Goal: Transaction & Acquisition: Purchase product/service

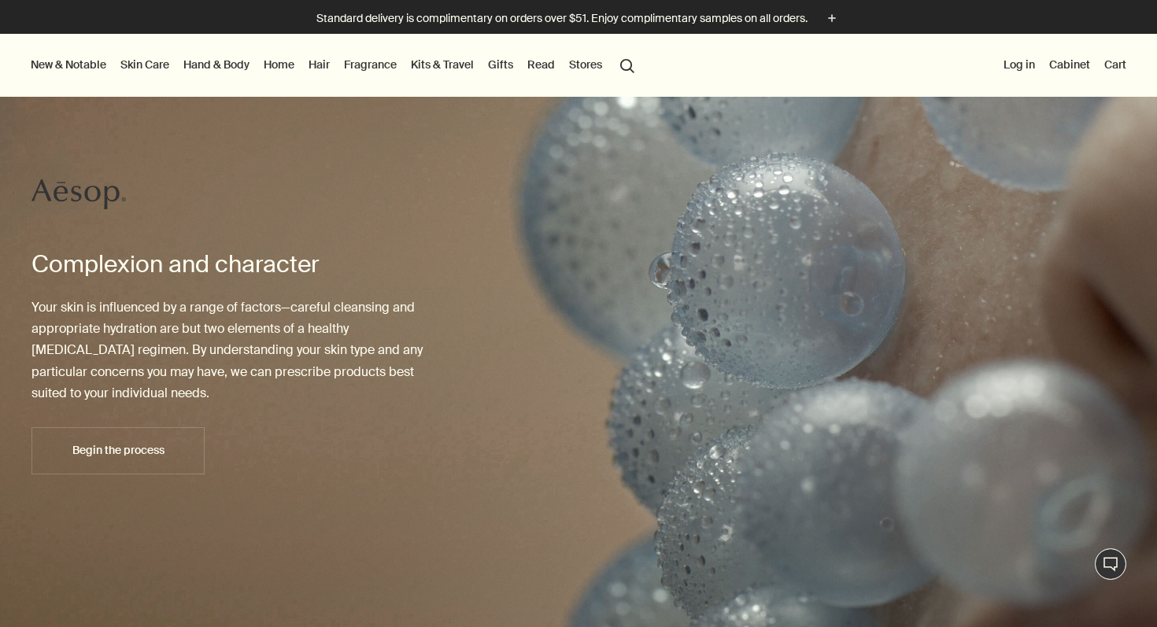
click at [220, 64] on link "Hand & Body" at bounding box center [216, 64] width 72 height 20
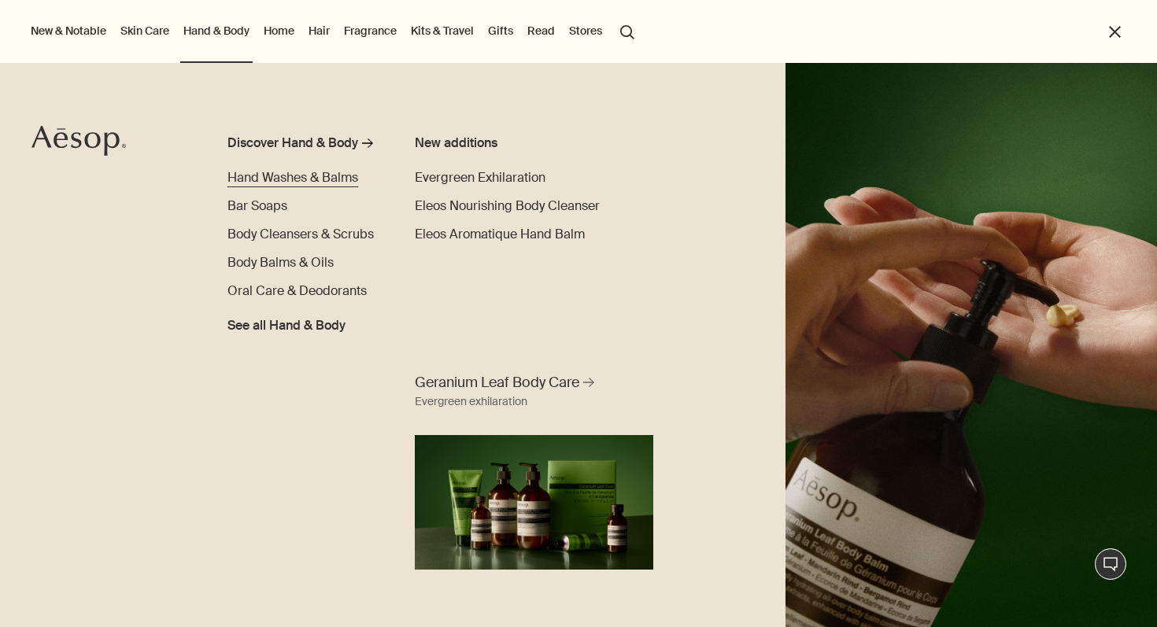
click at [268, 179] on span "Hand Washes & Balms" at bounding box center [292, 177] width 131 height 17
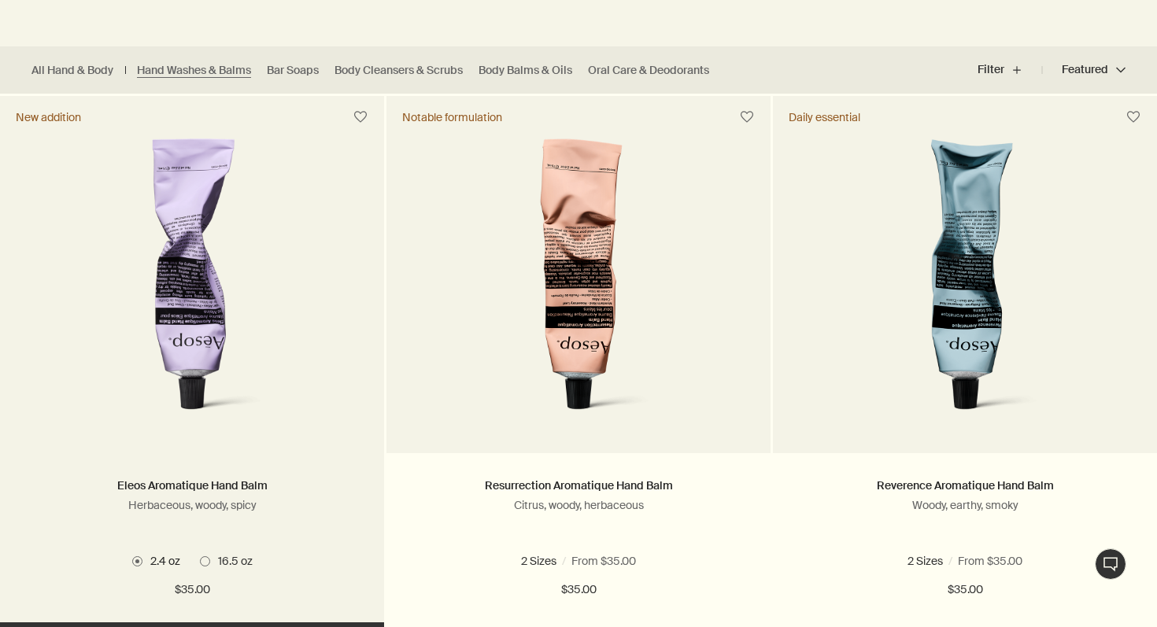
scroll to position [409, 0]
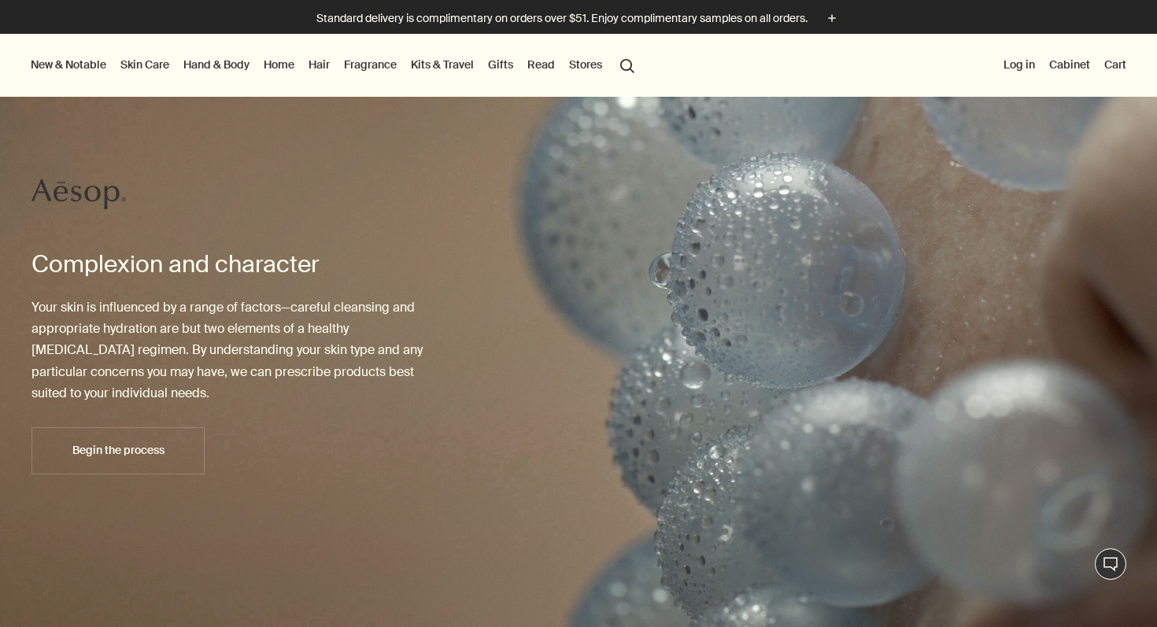
click at [231, 60] on link "Hand & Body" at bounding box center [216, 64] width 72 height 20
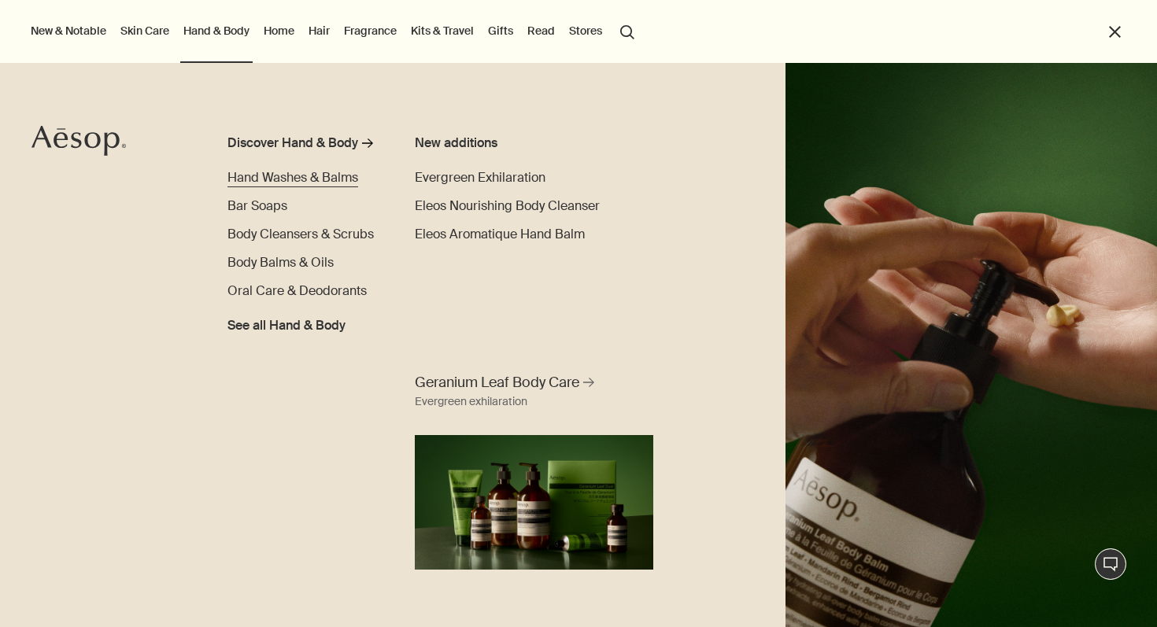
click at [275, 175] on span "Hand Washes & Balms" at bounding box center [292, 177] width 131 height 17
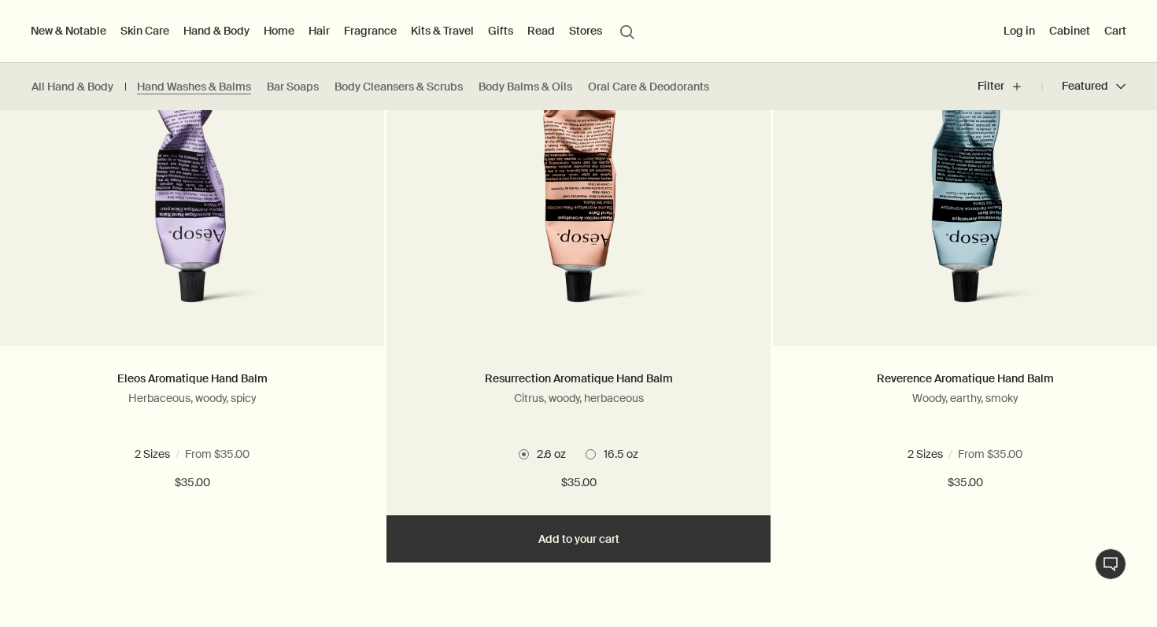
scroll to position [473, 0]
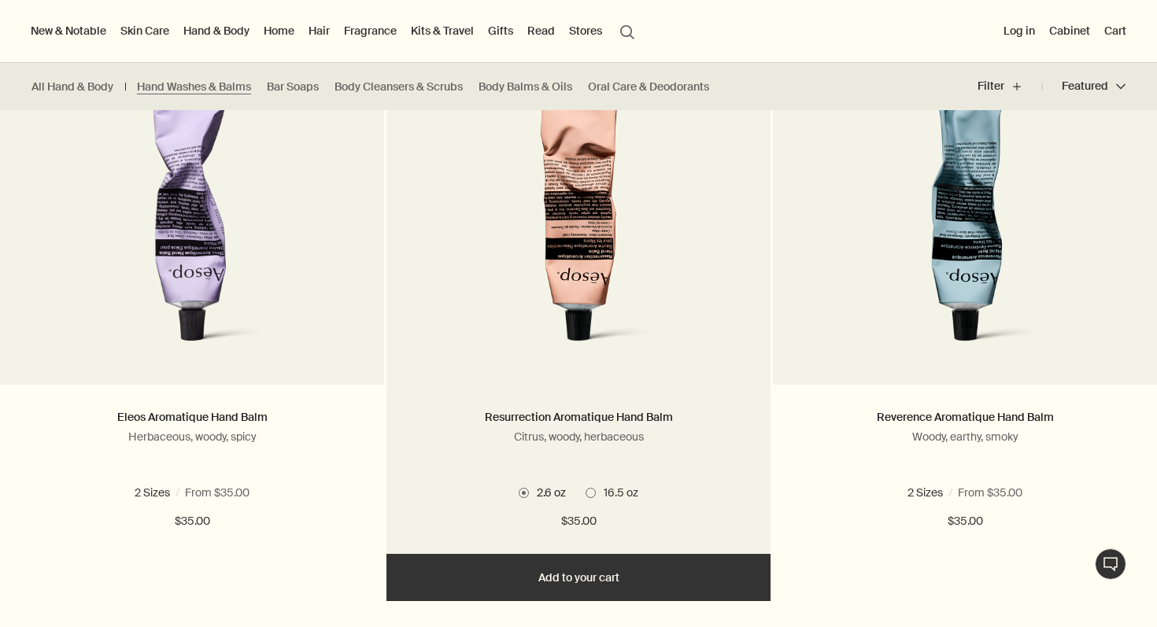
click at [595, 493] on span at bounding box center [590, 493] width 10 height 10
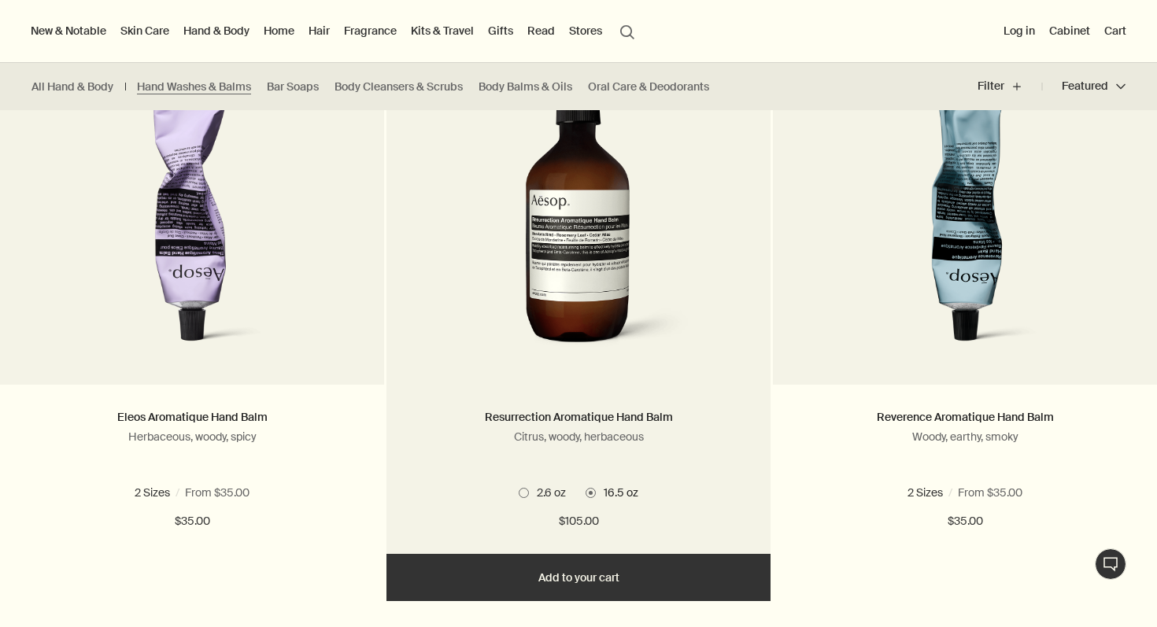
click at [521, 493] on span at bounding box center [524, 493] width 10 height 10
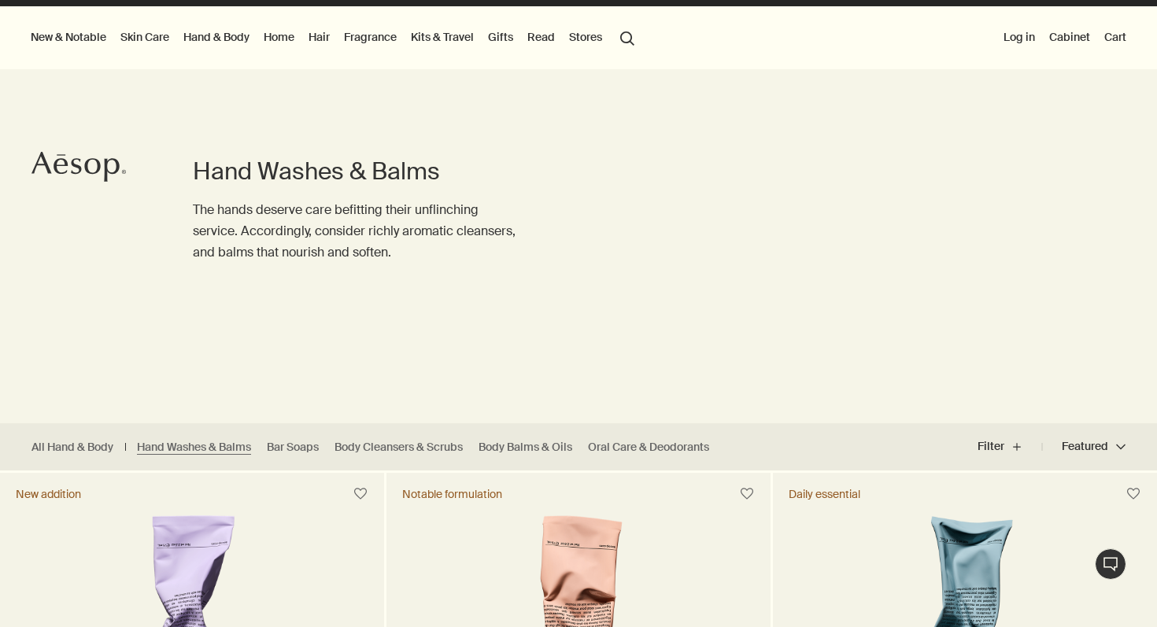
scroll to position [0, 0]
